Goal: Obtain resource: Obtain resource

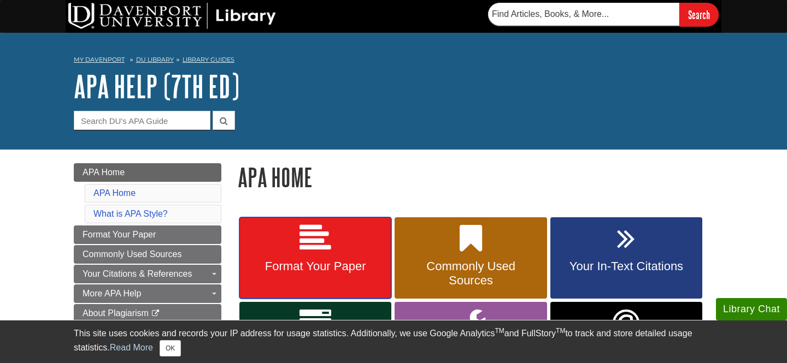
click at [321, 252] on icon at bounding box center [315, 239] width 32 height 32
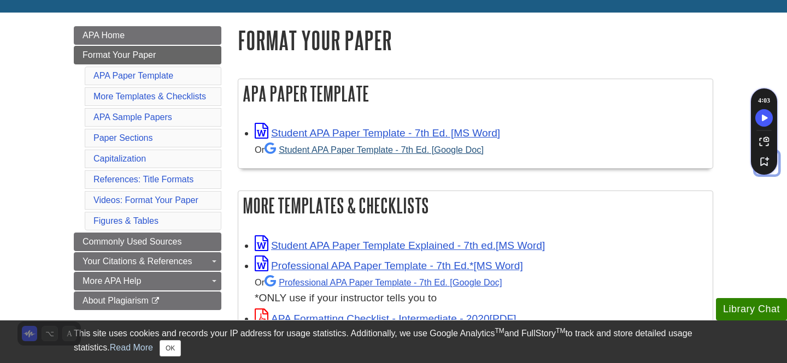
scroll to position [142, 0]
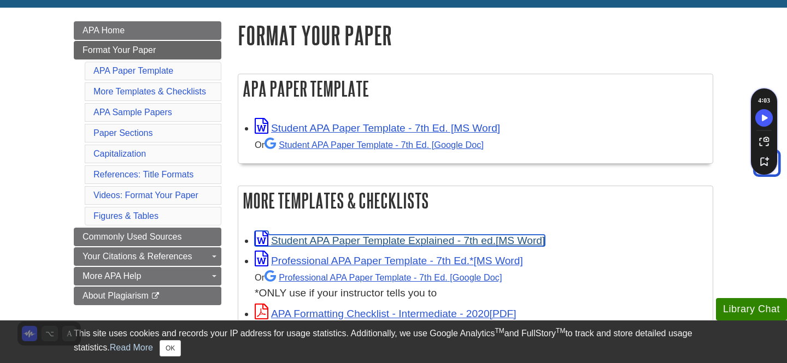
click at [357, 240] on link "Student APA Paper Template Explained - 7th ed." at bounding box center [400, 240] width 290 height 11
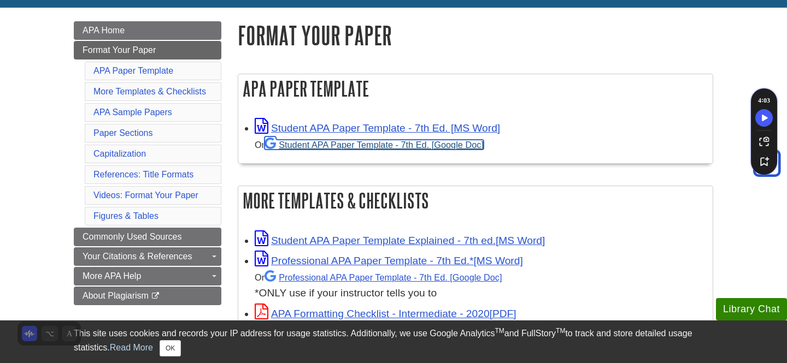
click at [350, 146] on link "Student APA Paper Template - 7th Ed. [Google Doc]" at bounding box center [373, 145] width 219 height 10
